Goal: Information Seeking & Learning: Learn about a topic

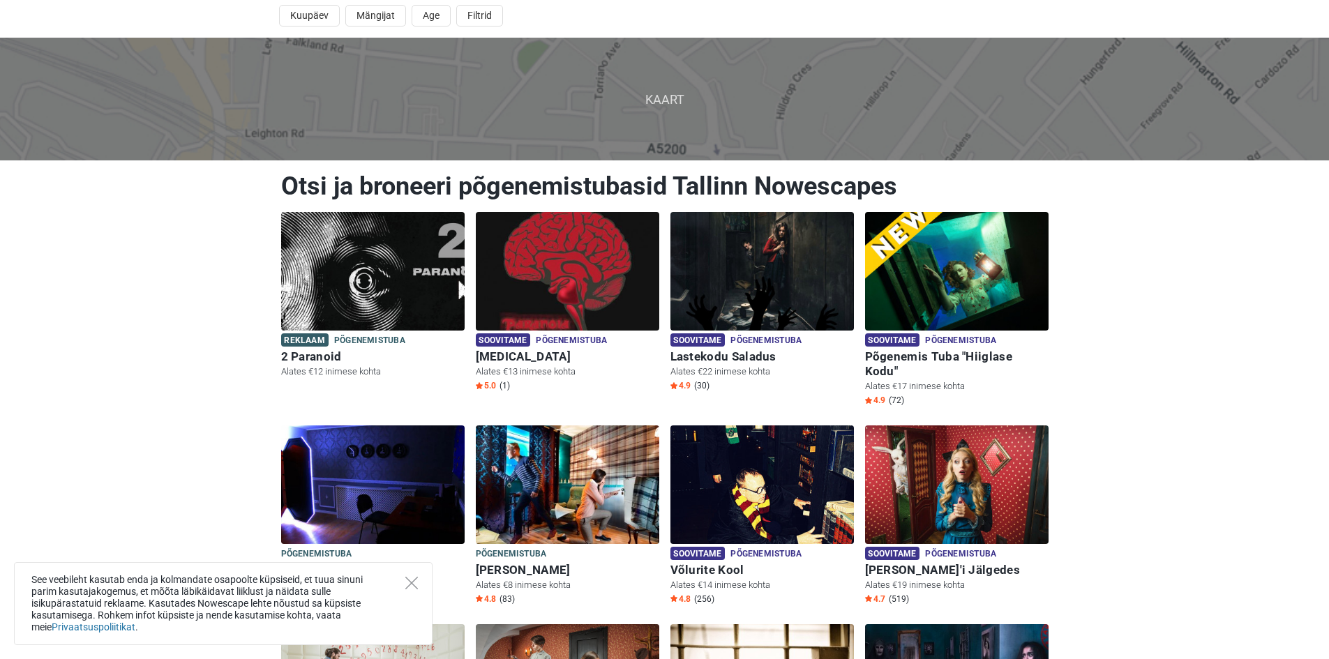
scroll to position [70, 0]
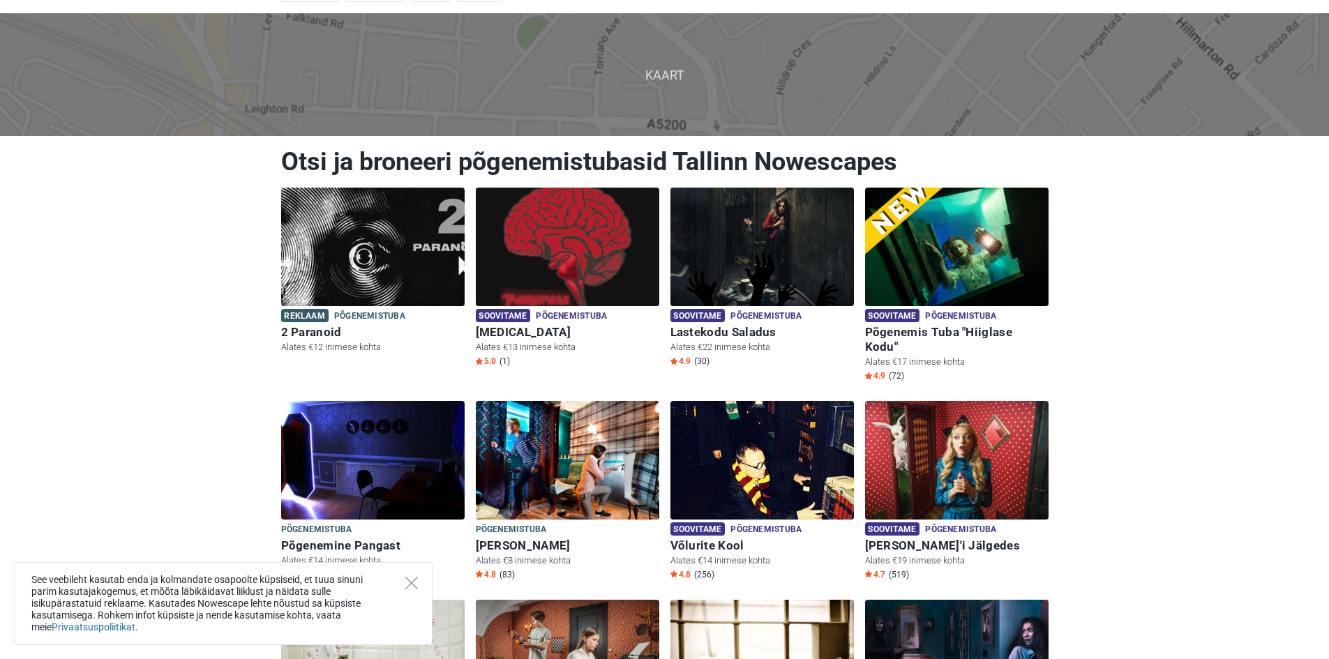
click at [418, 584] on div "See veebileht kasutab enda ja kolmandate osapoolte küpsiseid, et tuua sinuni pa…" at bounding box center [223, 603] width 419 height 83
click at [411, 584] on icon "Close" at bounding box center [411, 583] width 13 height 13
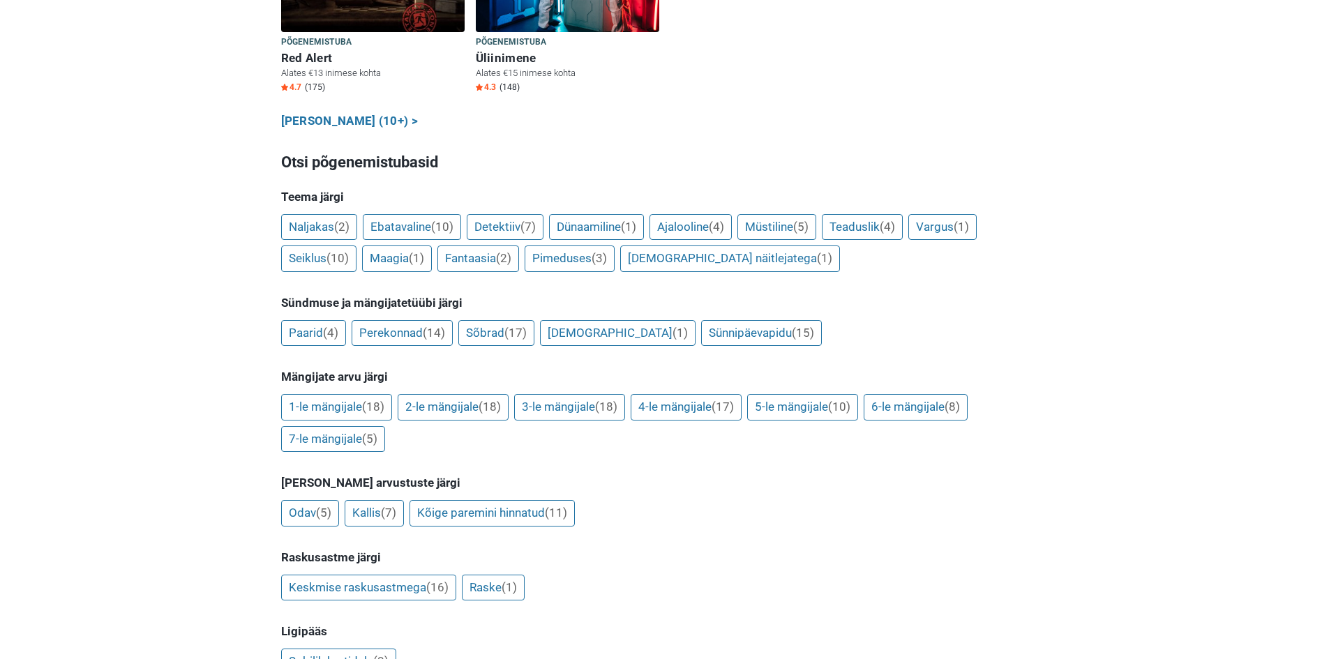
scroll to position [1047, 0]
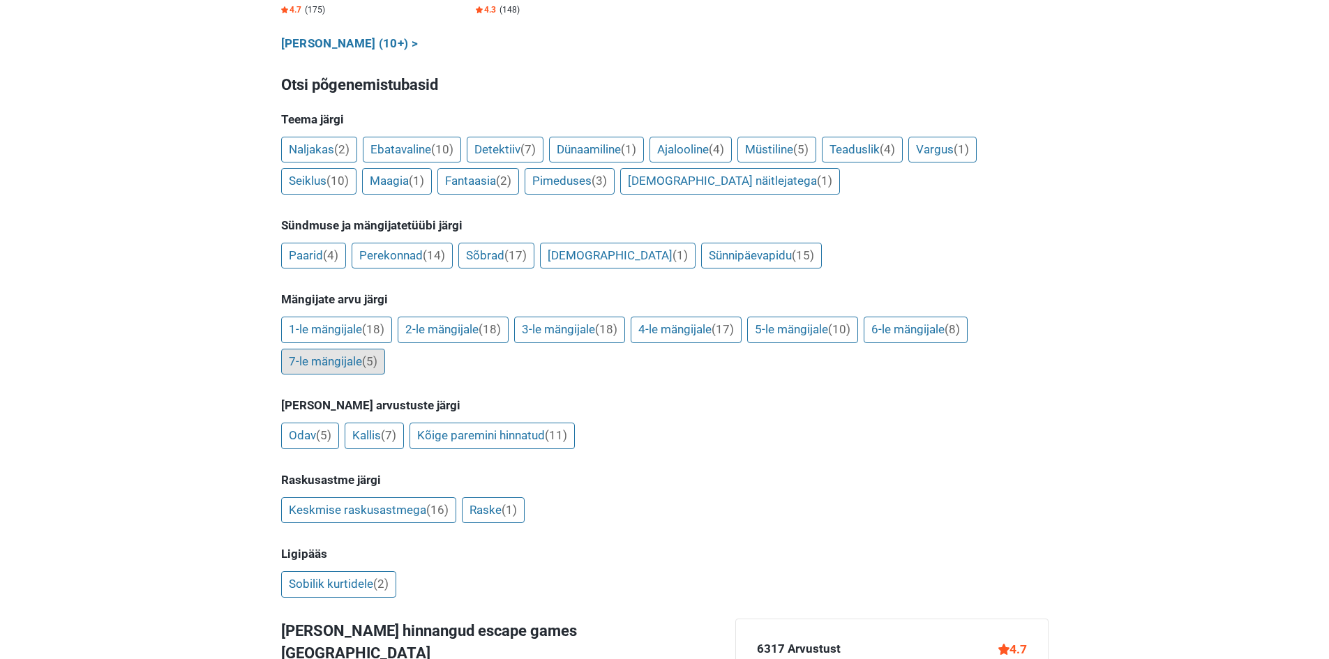
click at [321, 349] on link "7-le mängijale (5)" at bounding box center [333, 362] width 104 height 27
click at [463, 423] on link "Kõige paremini hinnatud (11)" at bounding box center [492, 436] width 165 height 27
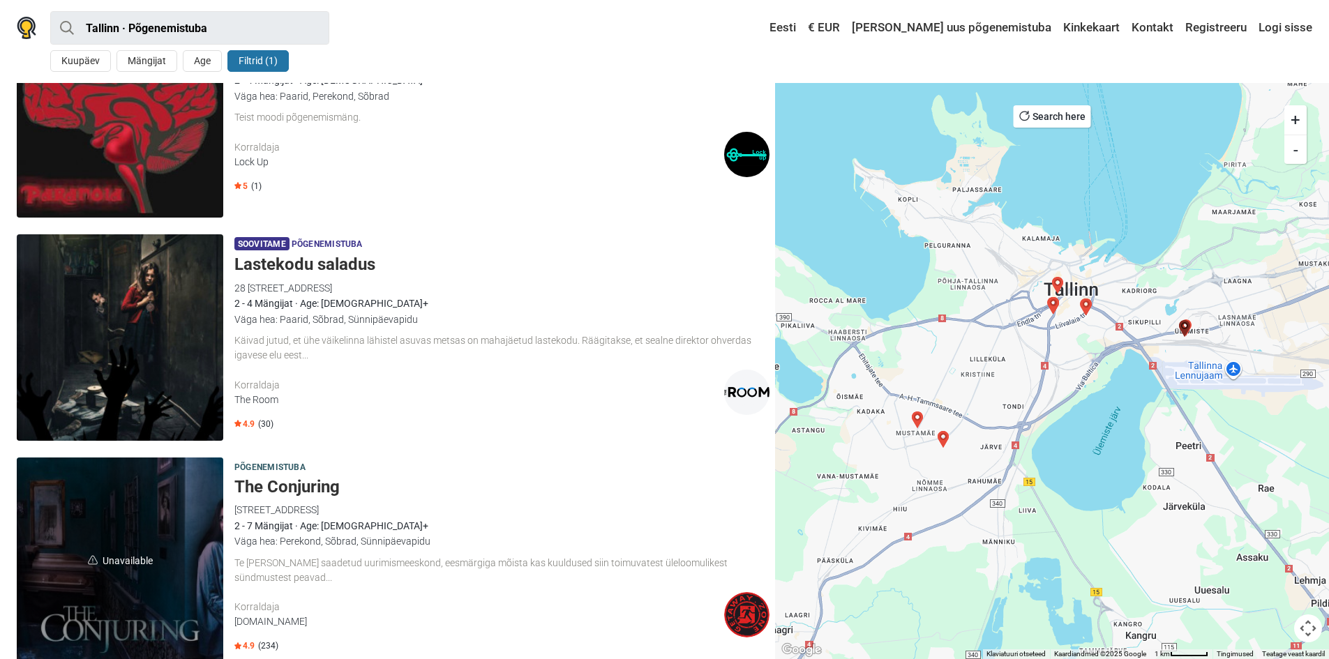
scroll to position [70, 0]
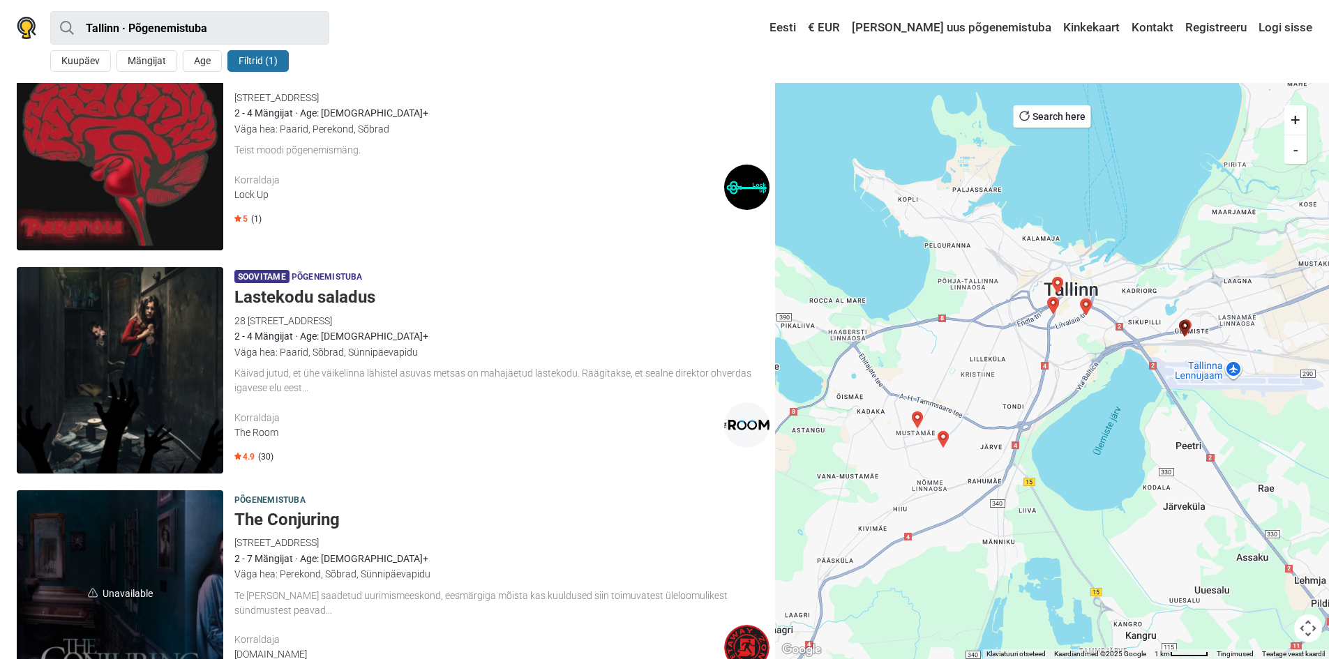
drag, startPoint x: 308, startPoint y: 124, endPoint x: 461, endPoint y: 101, distance: 155.2
drag, startPoint x: 461, startPoint y: 101, endPoint x: 352, endPoint y: 220, distance: 162.0
click at [353, 224] on div "Soovitame Põgenemistuba Paranoia 38/7 Peterburi tee, 11415 Tallinn, Estonia Loc…" at bounding box center [501, 147] width 535 height 207
click at [278, 298] on h5 "Lastekodu saladus" at bounding box center [501, 297] width 535 height 20
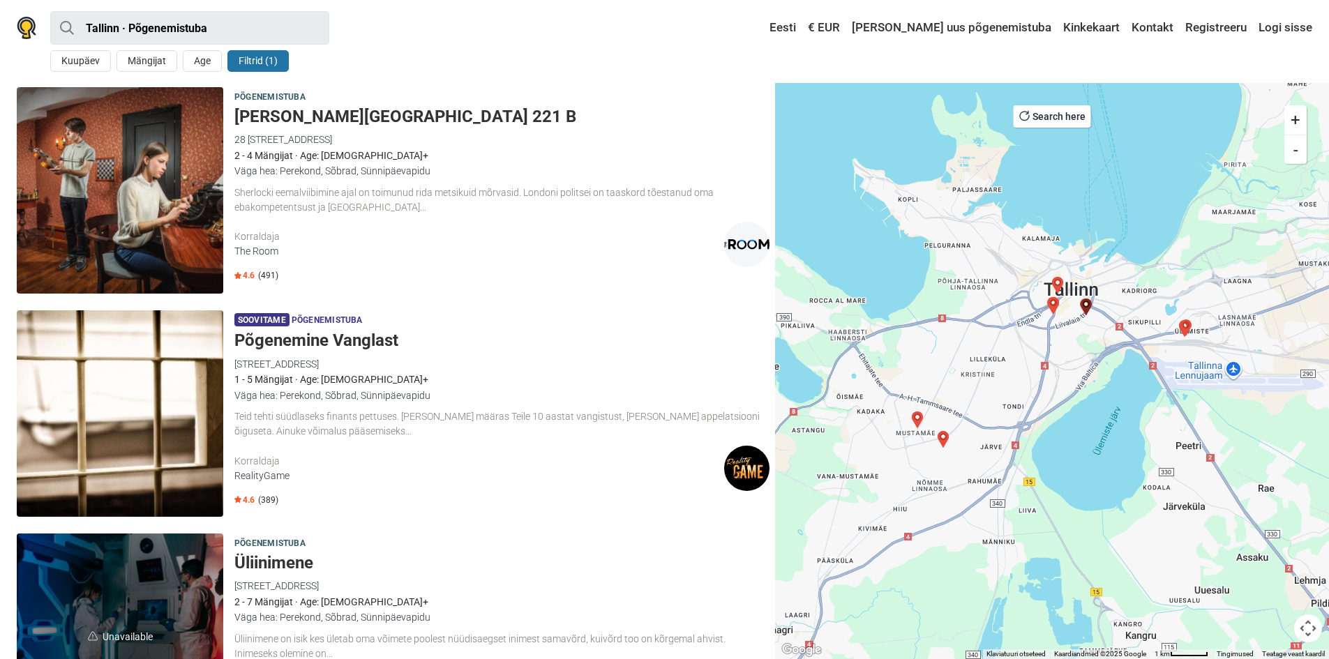
scroll to position [2163, 0]
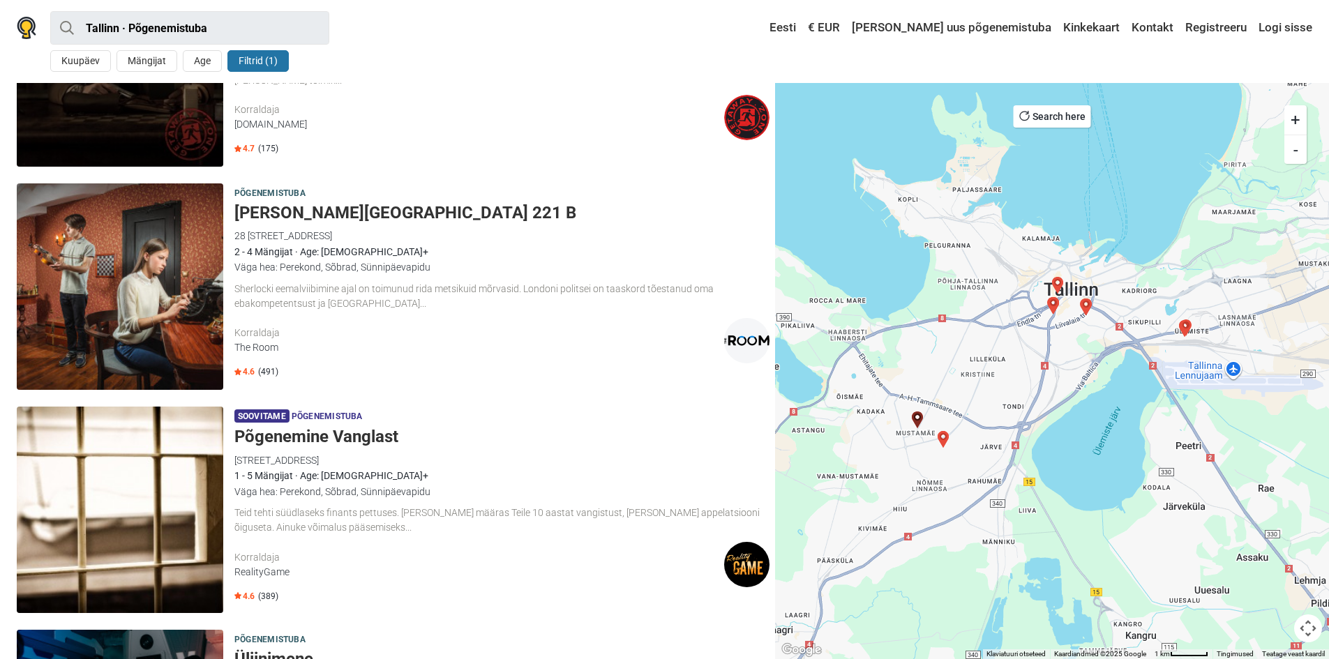
click at [336, 435] on h5 "Põgenemine Vanglast" at bounding box center [501, 437] width 535 height 20
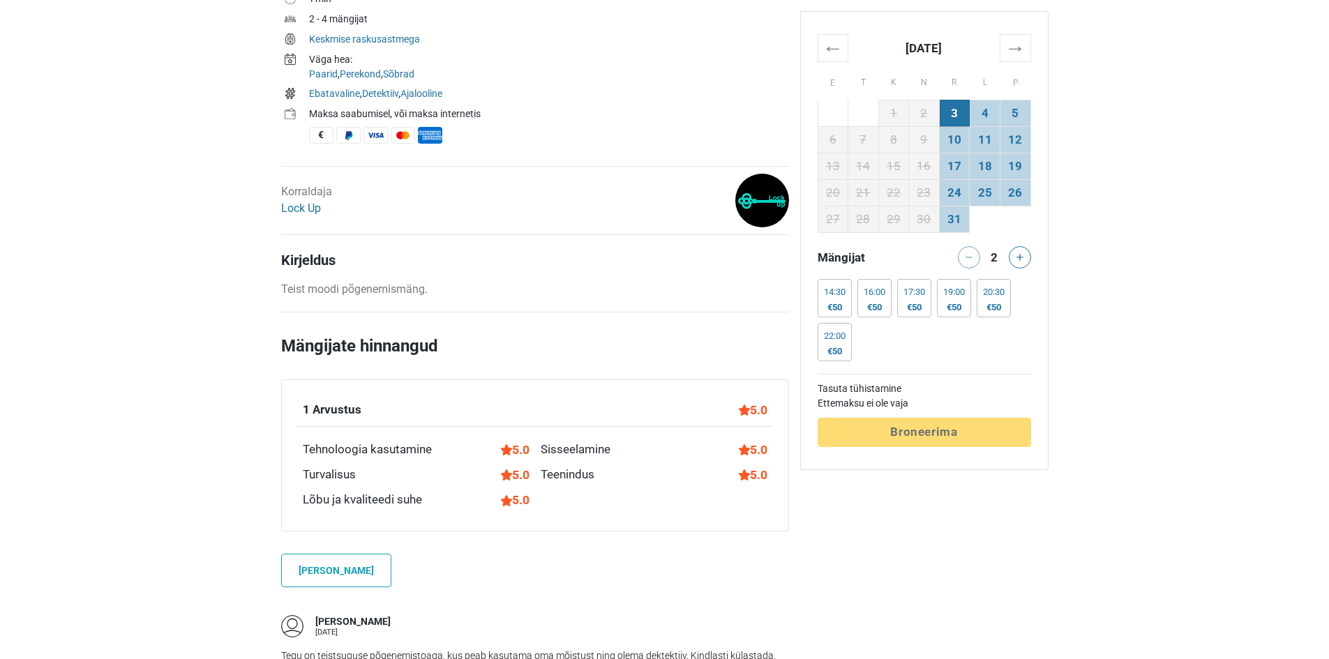
scroll to position [283, 0]
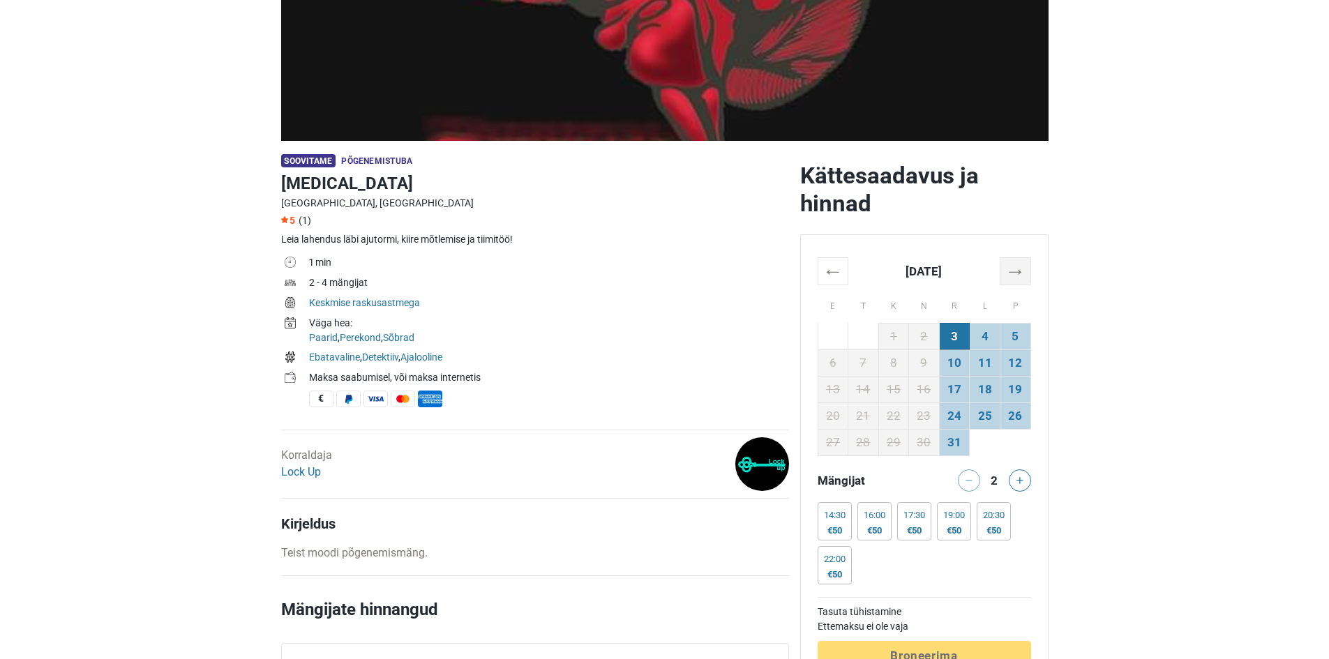
click at [1019, 265] on th "→" at bounding box center [1015, 270] width 31 height 27
click at [1021, 478] on button at bounding box center [1020, 481] width 22 height 22
click at [1022, 477] on icon at bounding box center [1020, 480] width 7 height 7
drag, startPoint x: 1022, startPoint y: 477, endPoint x: 1091, endPoint y: 524, distance: 84.0
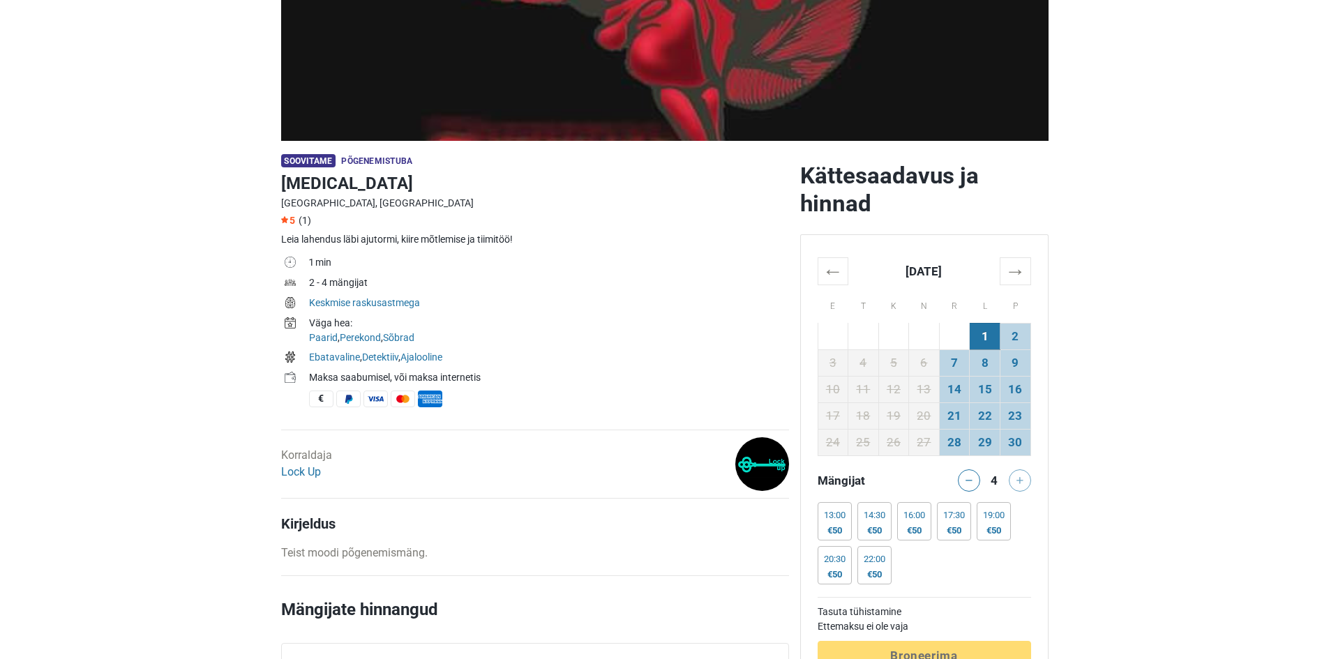
click at [1019, 487] on div at bounding box center [1022, 481] width 28 height 22
click at [1016, 275] on th "→" at bounding box center [1015, 270] width 31 height 27
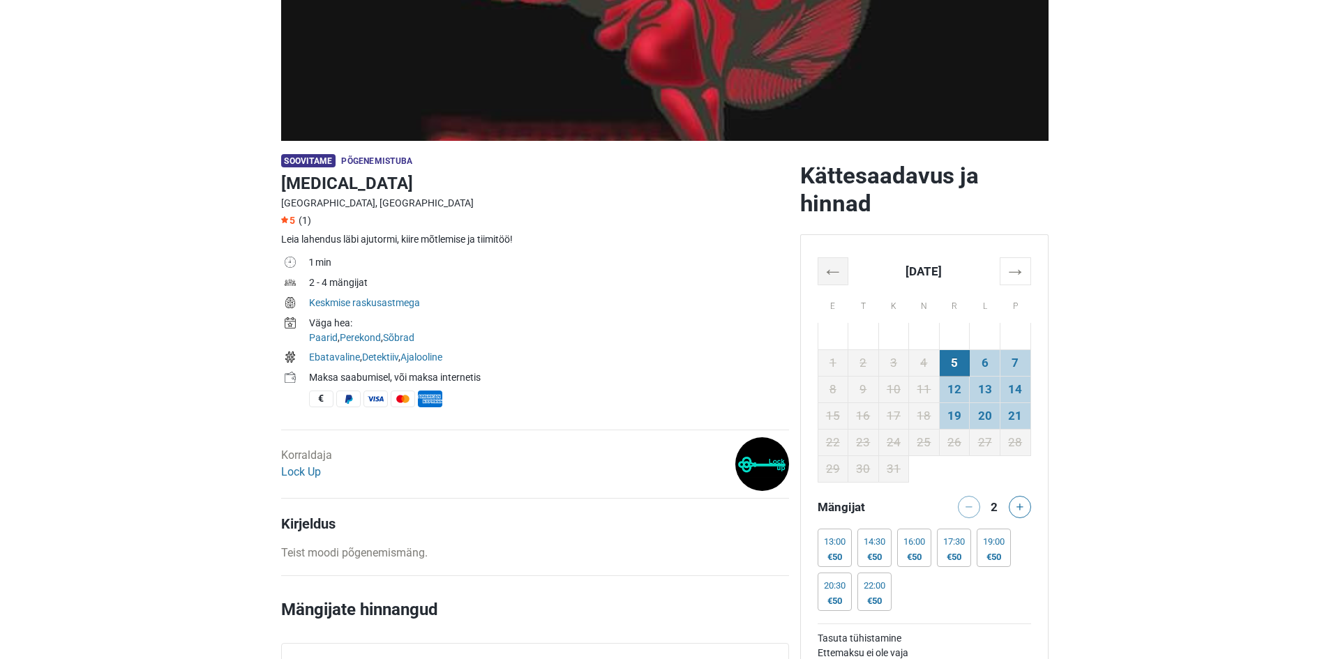
click at [831, 266] on th "←" at bounding box center [833, 270] width 31 height 27
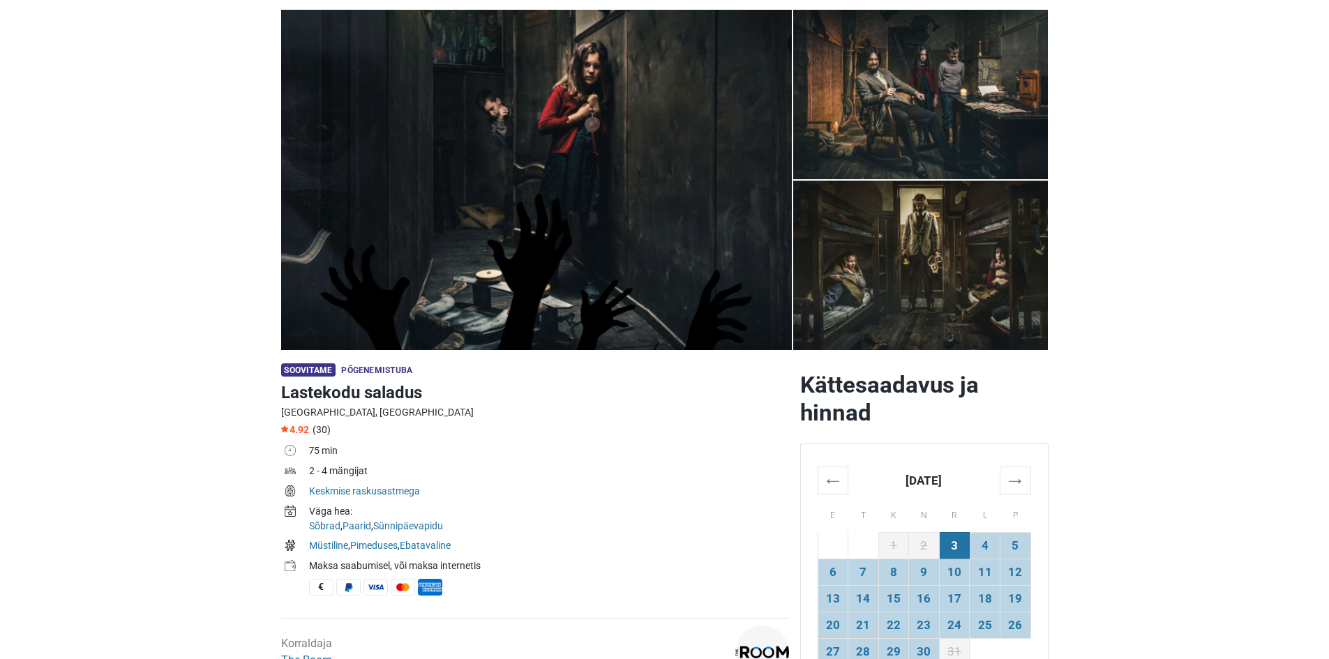
scroll to position [209, 0]
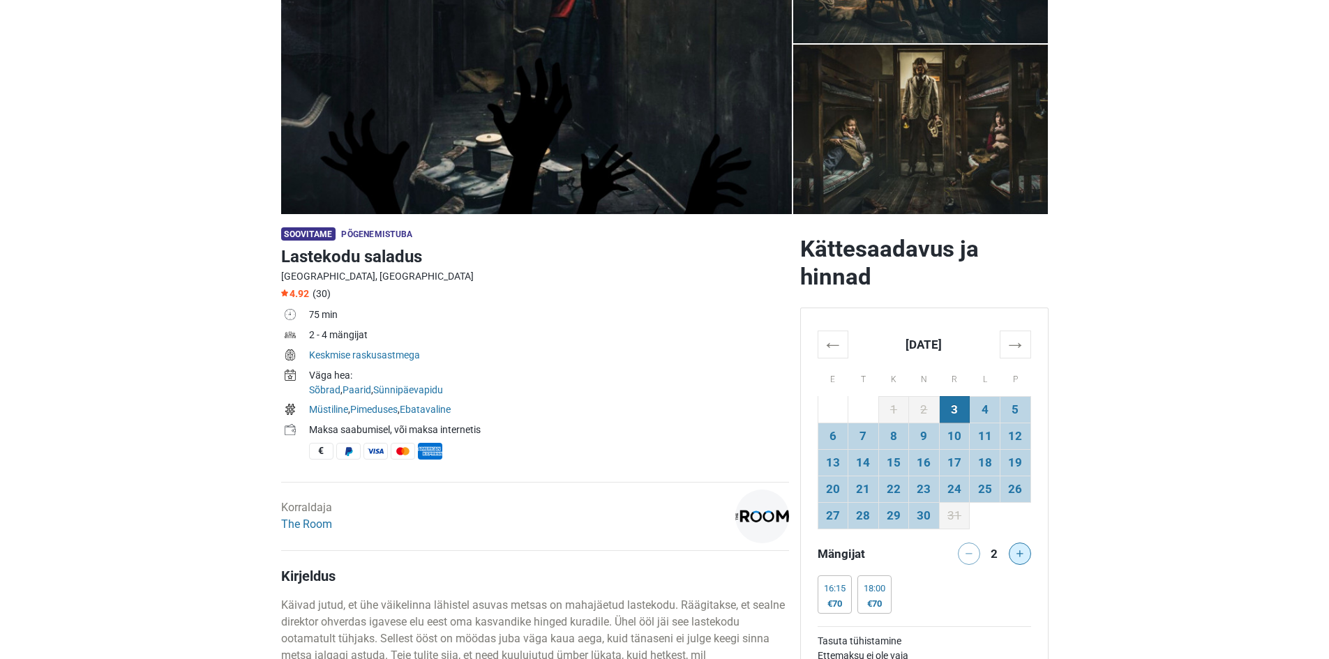
click at [1017, 552] on icon at bounding box center [1020, 554] width 7 height 7
click at [1019, 553] on icon at bounding box center [1020, 554] width 7 height 7
click at [1019, 553] on div at bounding box center [1022, 554] width 28 height 22
click at [1013, 553] on div at bounding box center [1022, 554] width 28 height 22
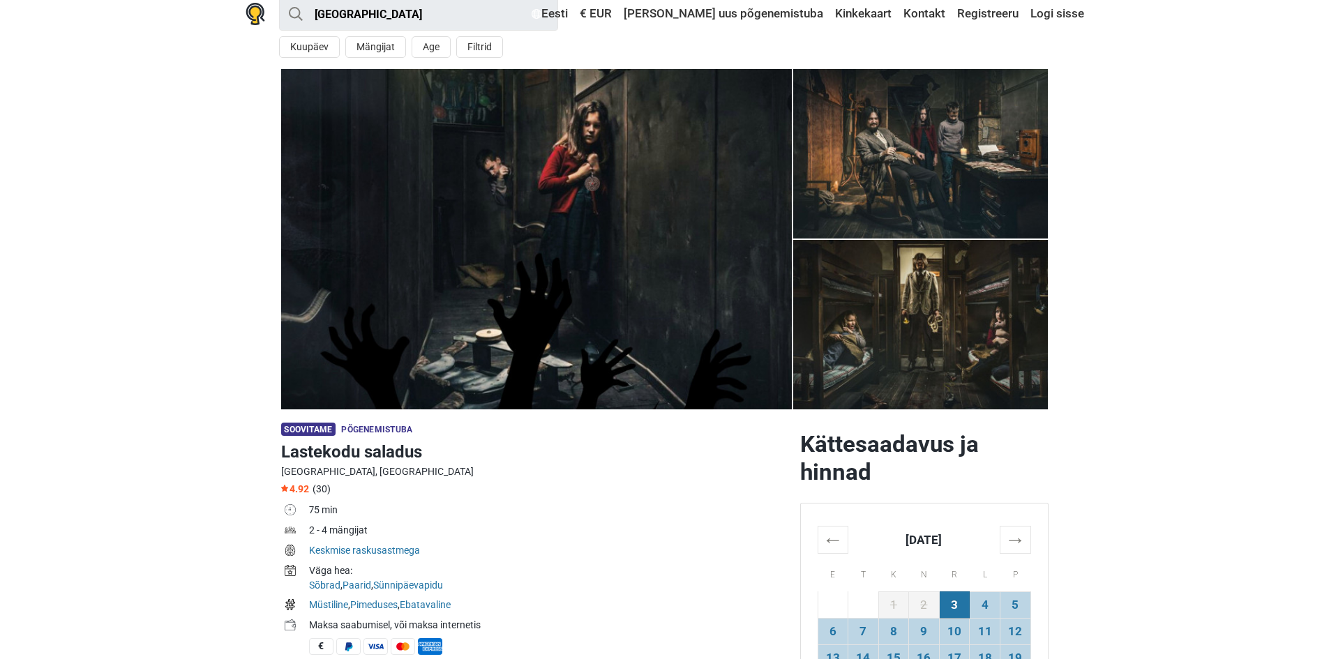
scroll to position [0, 0]
